Goal: Communication & Community: Answer question/provide support

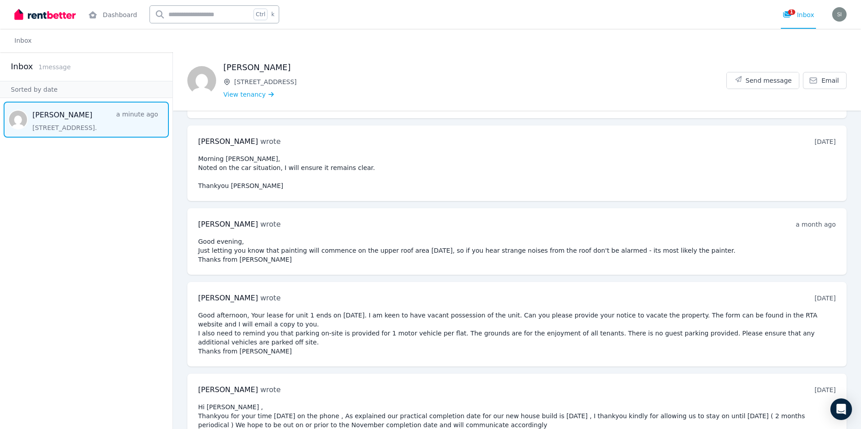
scroll to position [695, 0]
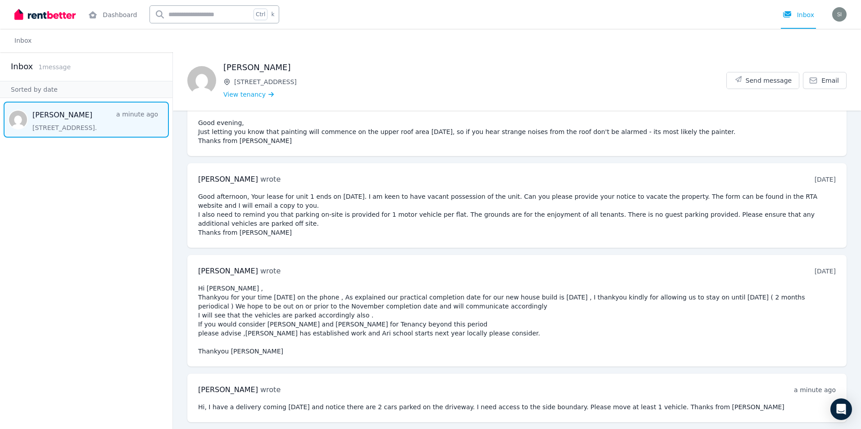
click at [425, 395] on div "[PERSON_NAME] wrote a minute ago 8:26 am [DATE][DATE] Hi, I have a delivery com…" at bounding box center [516, 398] width 659 height 49
click at [762, 77] on span "Send message" at bounding box center [768, 80] width 46 height 9
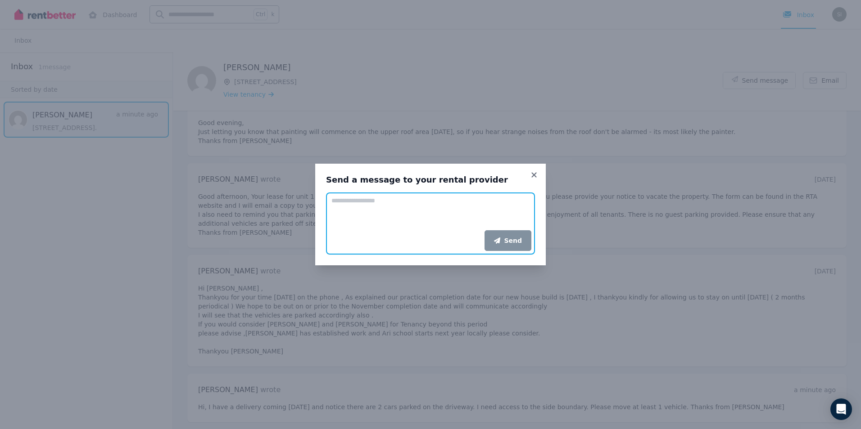
click at [337, 203] on textarea "Add your message" at bounding box center [430, 212] width 209 height 38
type textarea "*"
type textarea "**********"
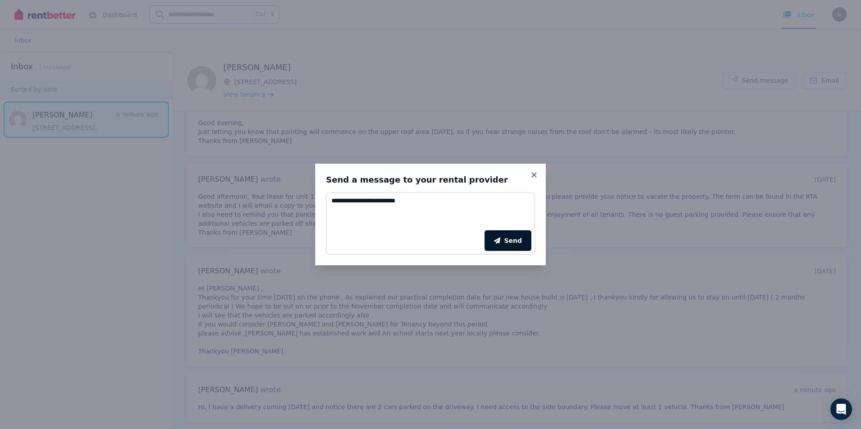
click at [505, 245] on button "Send" at bounding box center [507, 240] width 47 height 21
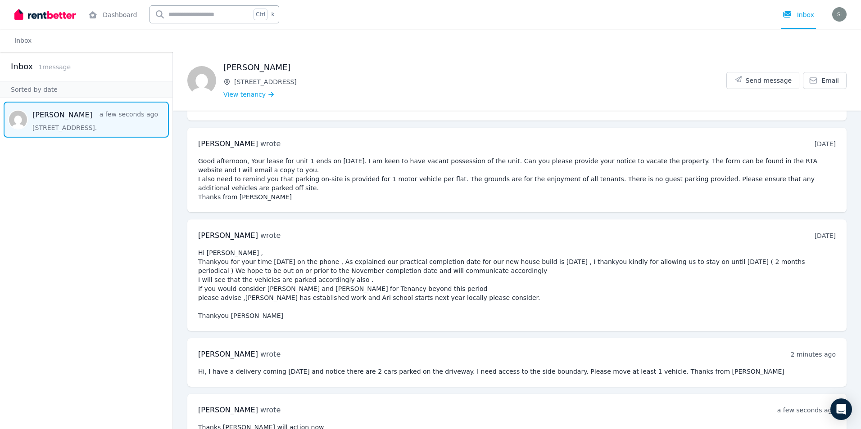
scroll to position [751, 0]
